Goal: Information Seeking & Learning: Learn about a topic

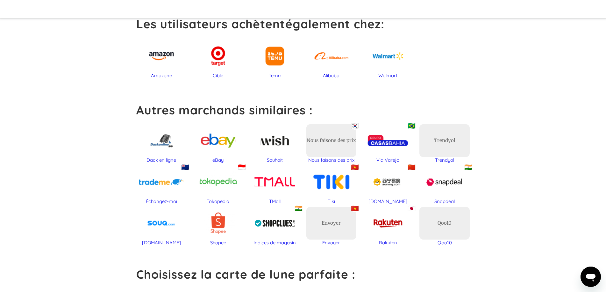
scroll to position [318, 0]
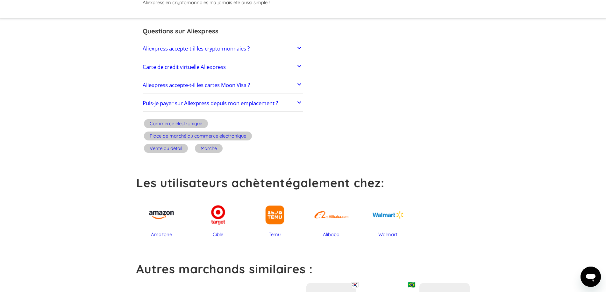
click at [277, 66] on link "Carte de crédit virtuelle Aliexpress" at bounding box center [223, 66] width 160 height 13
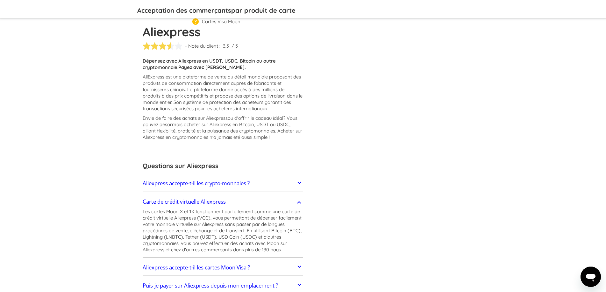
scroll to position [191, 0]
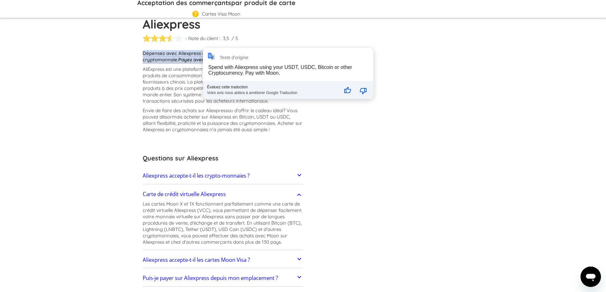
click at [420, 184] on section "Aliexpress % DE RÉDUCTION SUR LA CARTE CADEAU Acceptation des commerçants par p…" at bounding box center [303, 115] width 334 height 429
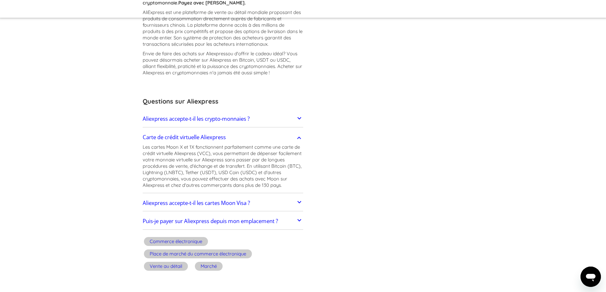
scroll to position [255, 0]
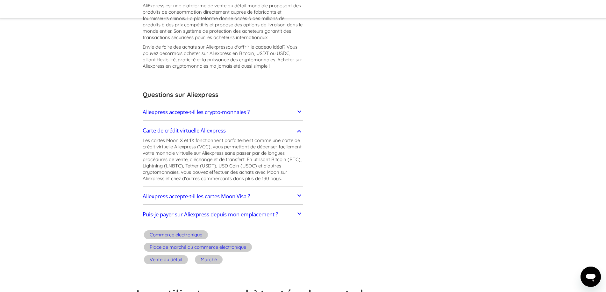
click at [468, 149] on section "Aliexpress % DE RÉDUCTION SUR LA CARTE CADEAU Acceptation des commerçants par p…" at bounding box center [303, 52] width 334 height 429
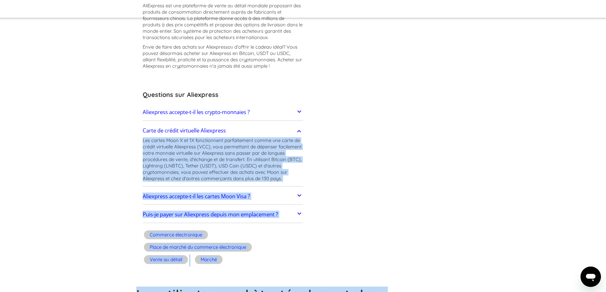
drag, startPoint x: 141, startPoint y: 139, endPoint x: 182, endPoint y: 141, distance: 41.1
click at [158, 125] on link "Carte de crédit virtuelle Aliexpress" at bounding box center [223, 130] width 160 height 13
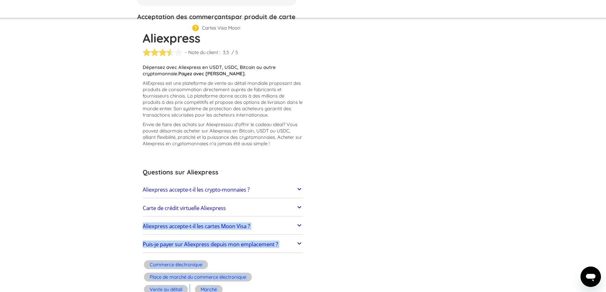
scroll to position [223, 0]
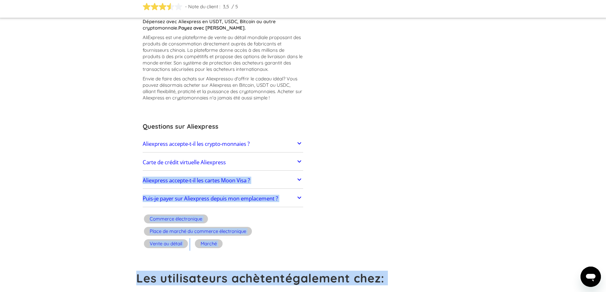
click at [283, 182] on link "Aliexpress accepte-t-il les cartes Moon Visa ?" at bounding box center [223, 180] width 160 height 13
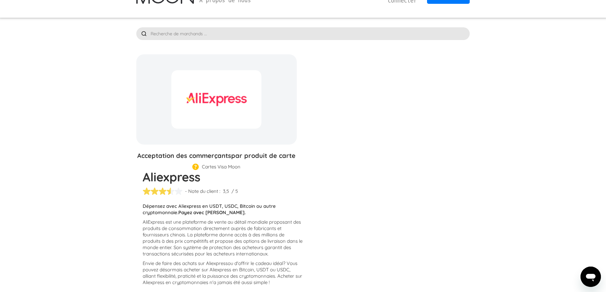
scroll to position [0, 0]
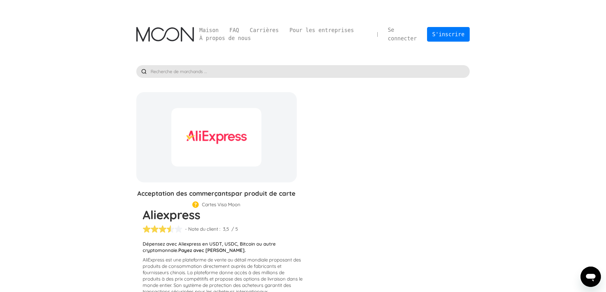
click at [192, 35] on img at bounding box center [165, 34] width 58 height 15
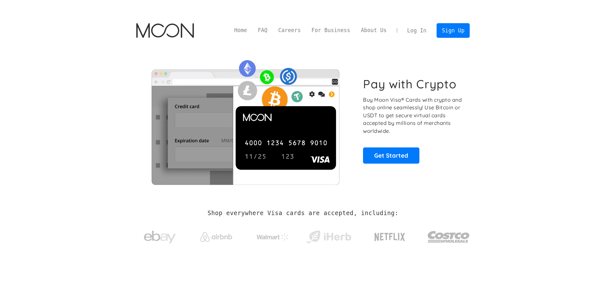
type input "S'abonner"
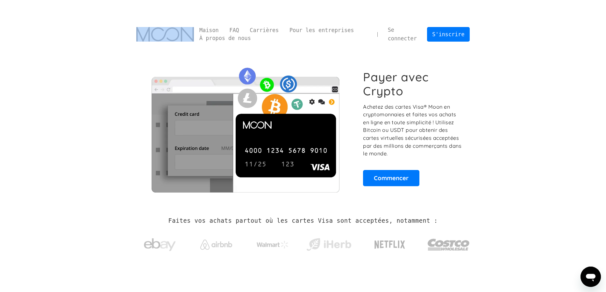
drag, startPoint x: 131, startPoint y: 37, endPoint x: 186, endPoint y: 37, distance: 54.1
click at [186, 37] on div "Maison FAQ Carrières Pour les entreprises À propos de nous Se connecter S'inscr…" at bounding box center [303, 34] width 352 height 33
copy div
click at [393, 177] on font "Commencer" at bounding box center [391, 178] width 35 height 8
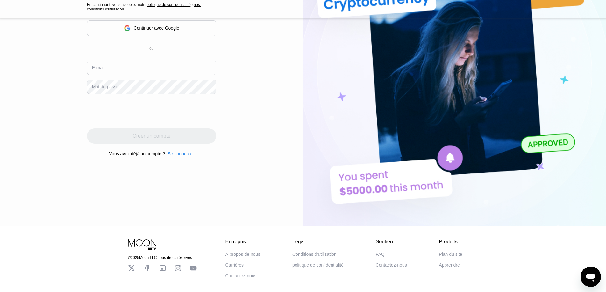
scroll to position [145, 0]
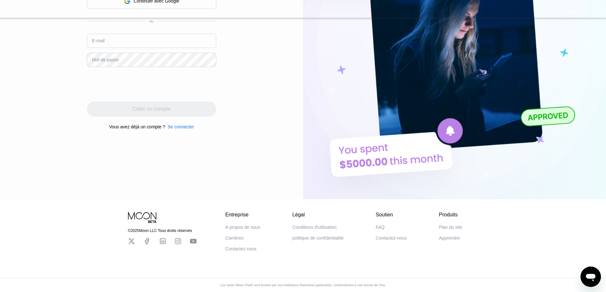
drag, startPoint x: 121, startPoint y: 213, endPoint x: 149, endPoint y: 214, distance: 28.0
click at [149, 214] on div "© 2025 Moon LLC Tous droits réservés Entreprise À propos de nous Carrières Cont…" at bounding box center [303, 226] width 382 height 52
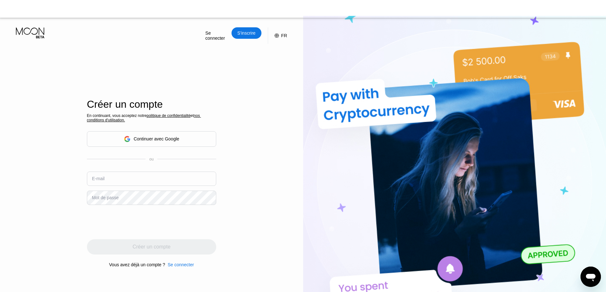
scroll to position [0, 0]
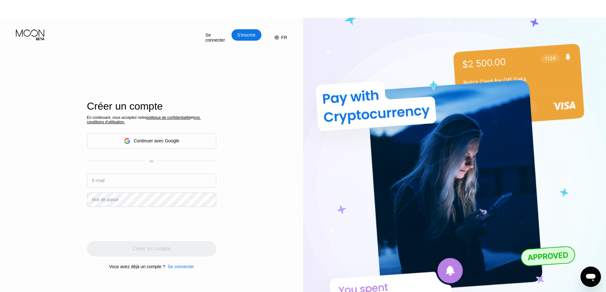
click at [101, 183] on font "E-mail" at bounding box center [98, 180] width 13 height 5
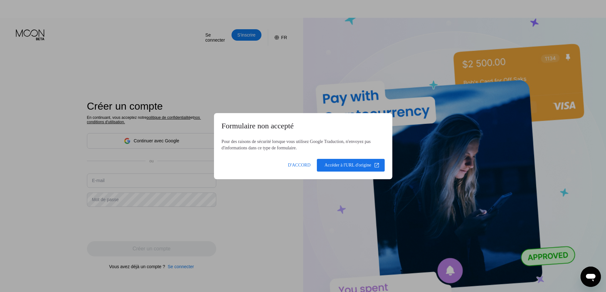
click at [108, 179] on body "Se connecter S'inscrire FR Langue Anglais Sauvegarder Créer un compte En contin…" at bounding box center [303, 164] width 606 height 292
click at [334, 167] on span at bounding box center [350, 165] width 67 height 15
click at [285, 161] on span at bounding box center [299, 165] width 30 height 15
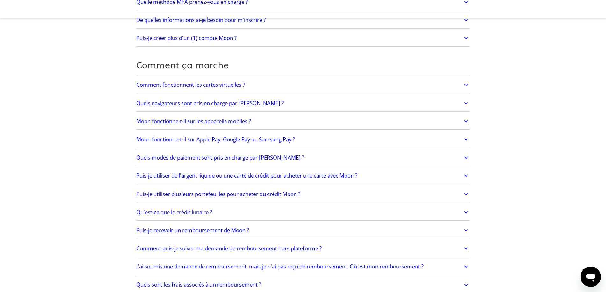
scroll to position [191, 0]
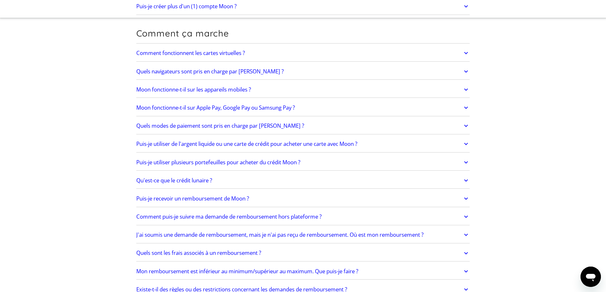
click at [432, 108] on link "Moon fonctionne-t-il sur Apple Pay, Google Pay ou Samsung Pay ?" at bounding box center [303, 107] width 334 height 13
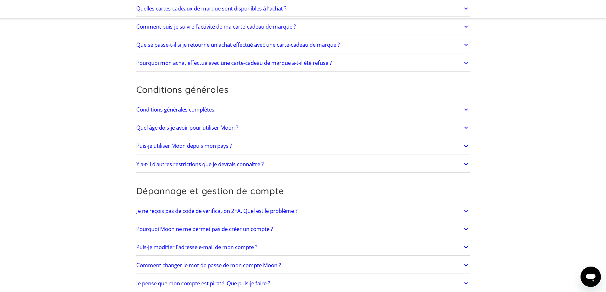
scroll to position [1241, 0]
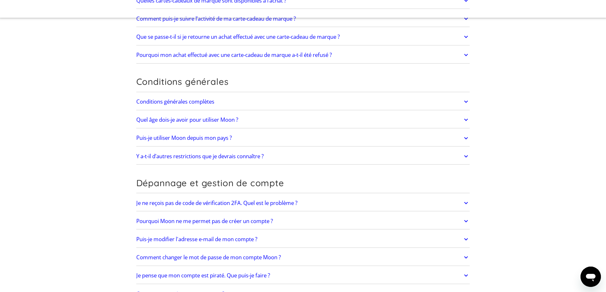
click at [318, 136] on link "Puis-je utiliser Moon depuis mon pays ?" at bounding box center [303, 138] width 334 height 13
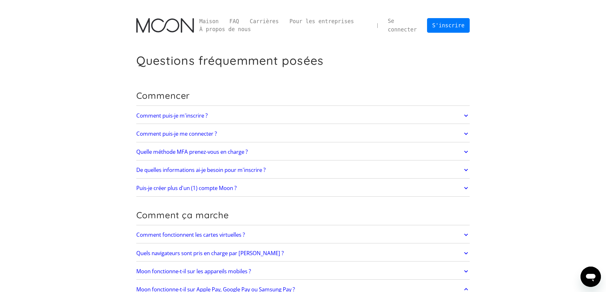
scroll to position [0, 0]
